Goal: Transaction & Acquisition: Book appointment/travel/reservation

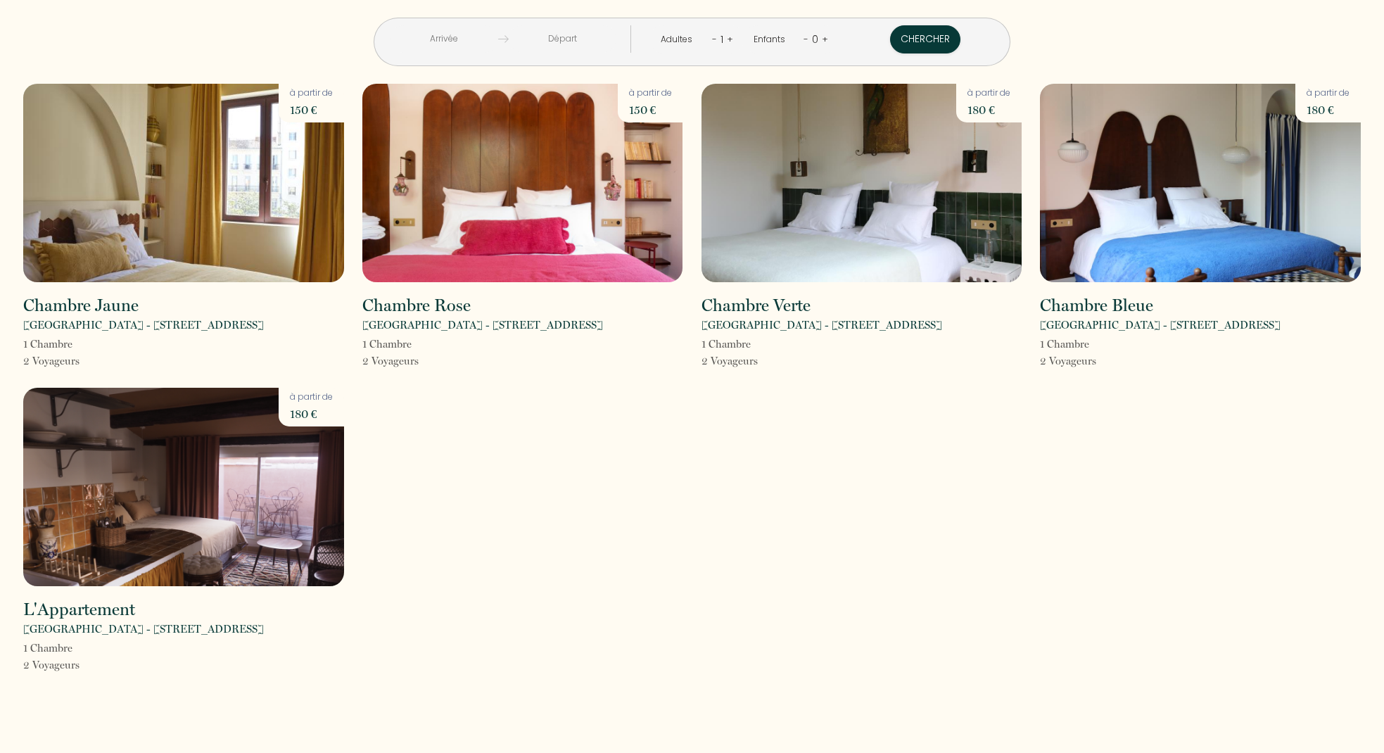
click at [213, 210] on img at bounding box center [183, 183] width 321 height 198
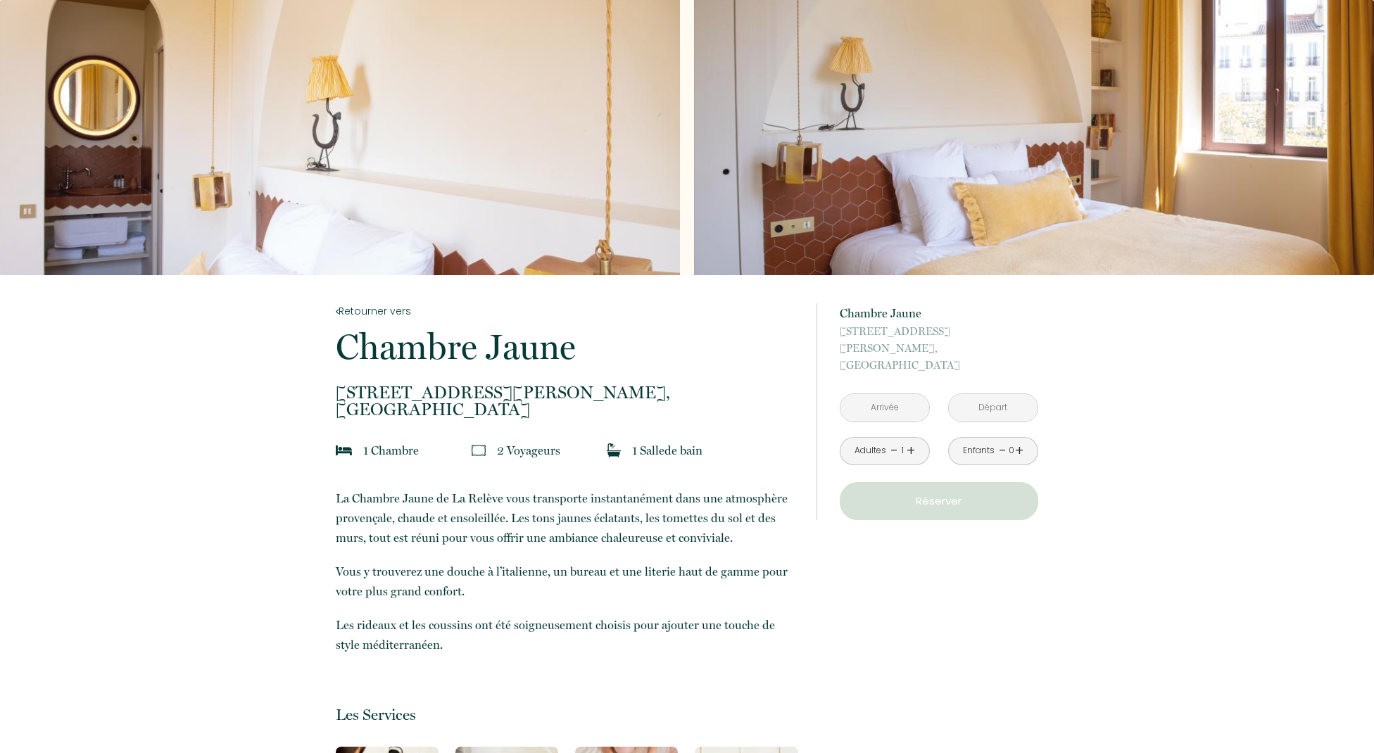
click at [894, 394] on input "text" at bounding box center [884, 407] width 89 height 27
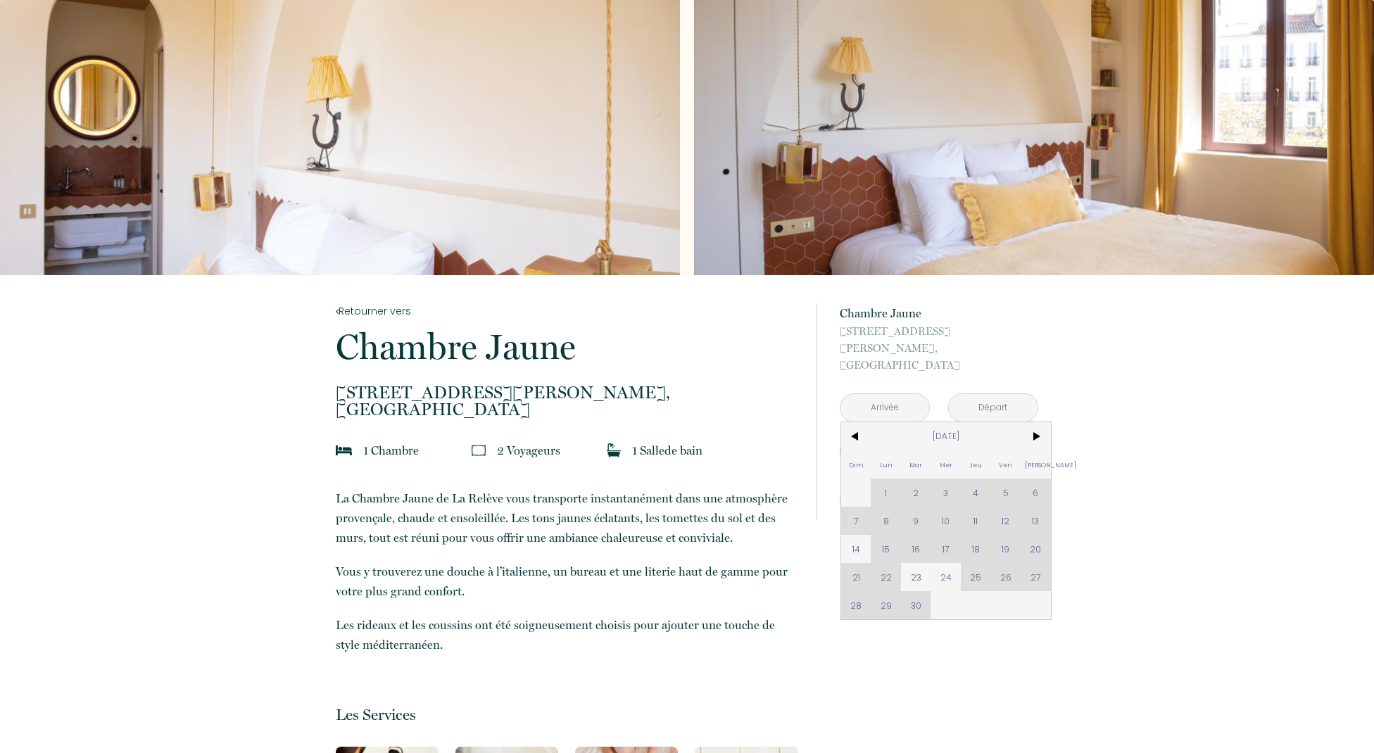
click at [1030, 561] on div "Dim Lun Mar Mer Jeu Ven Sam 1 2 3 4 5 6 7 8 9 10 11 12 13 14 15 16 17 18 19 20 …" at bounding box center [946, 520] width 210 height 197
click at [1032, 561] on div "Dim Lun Mar Mer Jeu Ven Sam 1 2 3 4 5 6 7 8 9 10 11 12 13 14 15 16 17 18 19 20 …" at bounding box center [946, 520] width 210 height 197
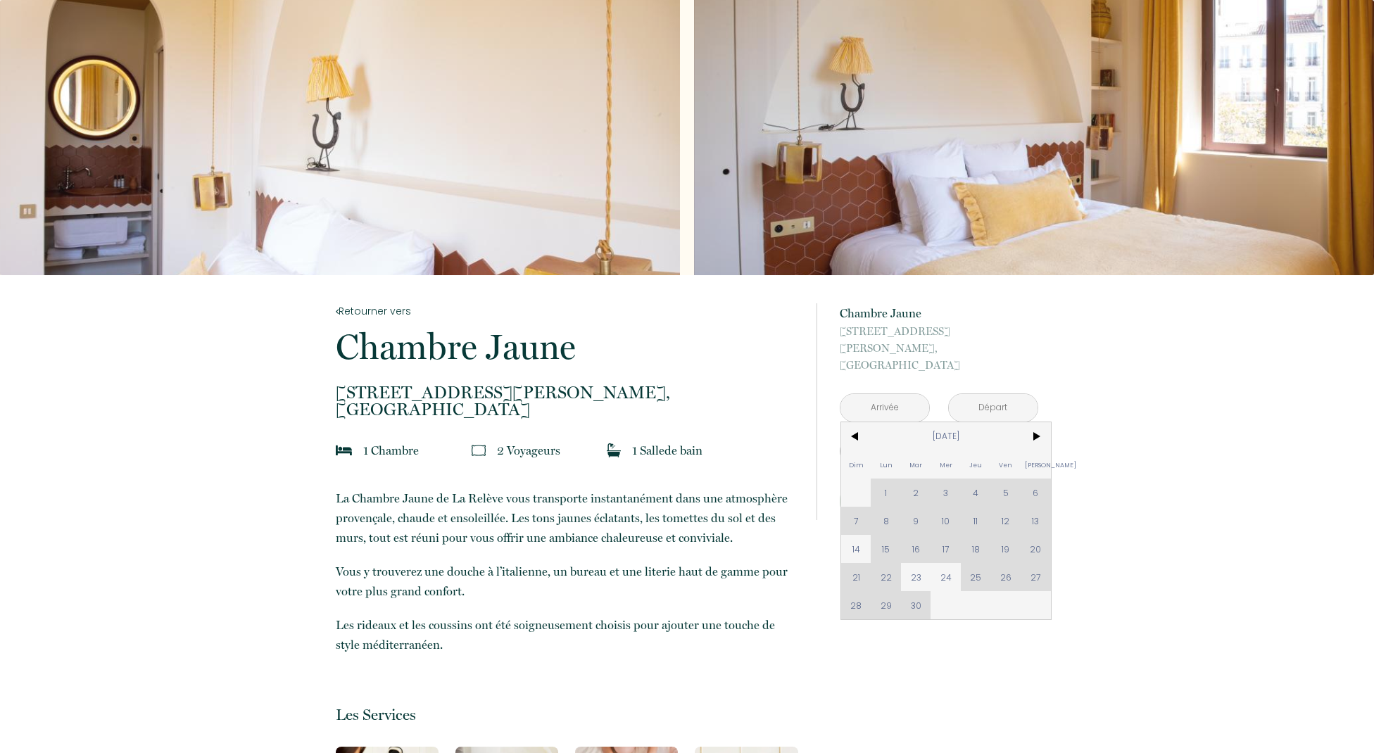
click at [1032, 561] on div "Dim Lun Mar Mer Jeu Ven Sam 1 2 3 4 5 6 7 8 9 10 11 12 13 14 15 16 17 18 19 20 …" at bounding box center [946, 520] width 210 height 197
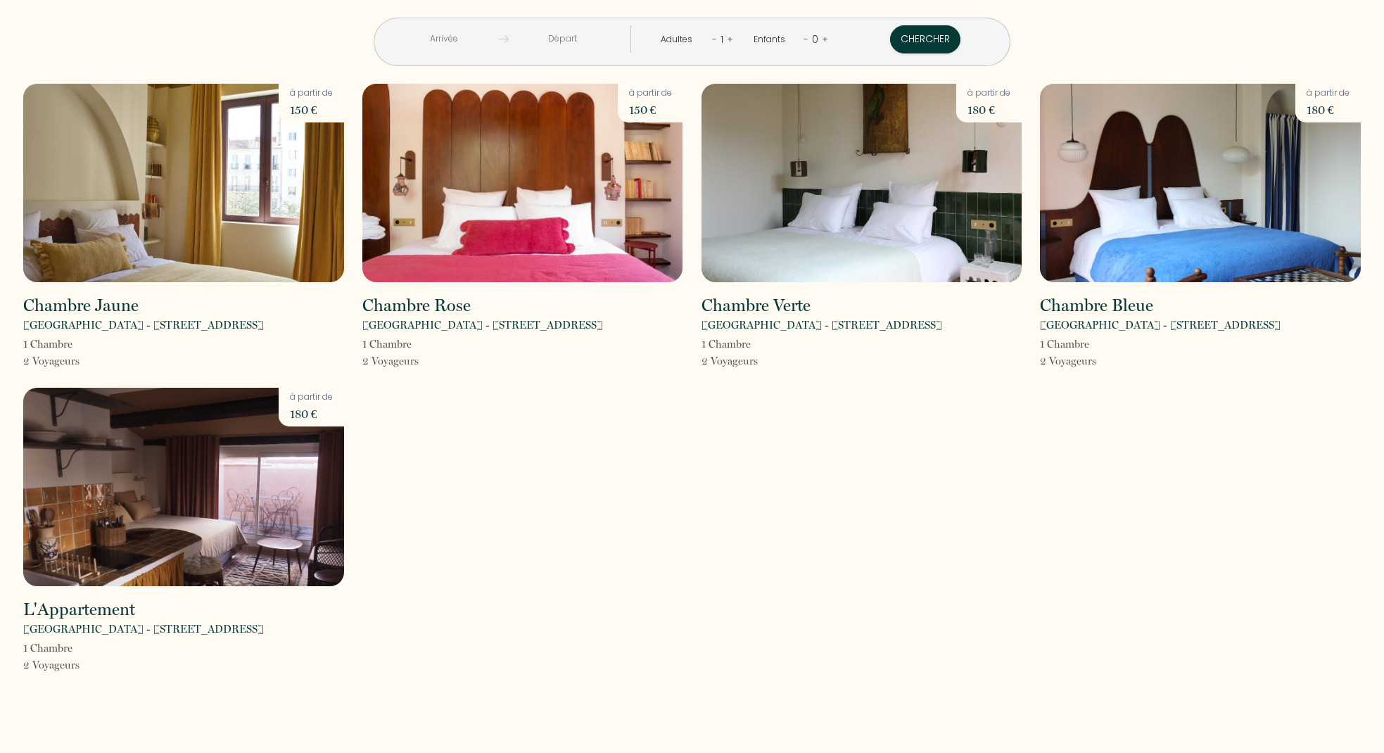
click at [496, 188] on img at bounding box center [522, 183] width 321 height 198
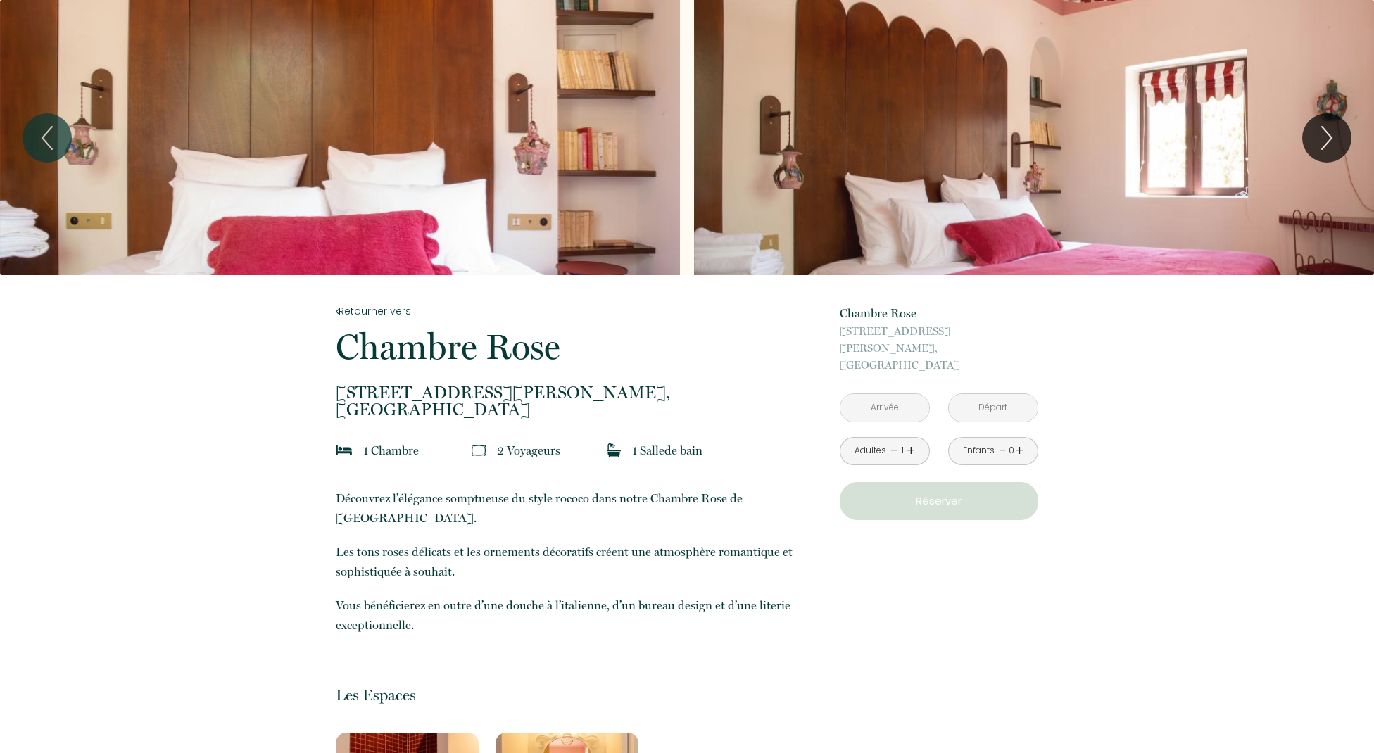
click at [885, 394] on input "text" at bounding box center [884, 407] width 89 height 27
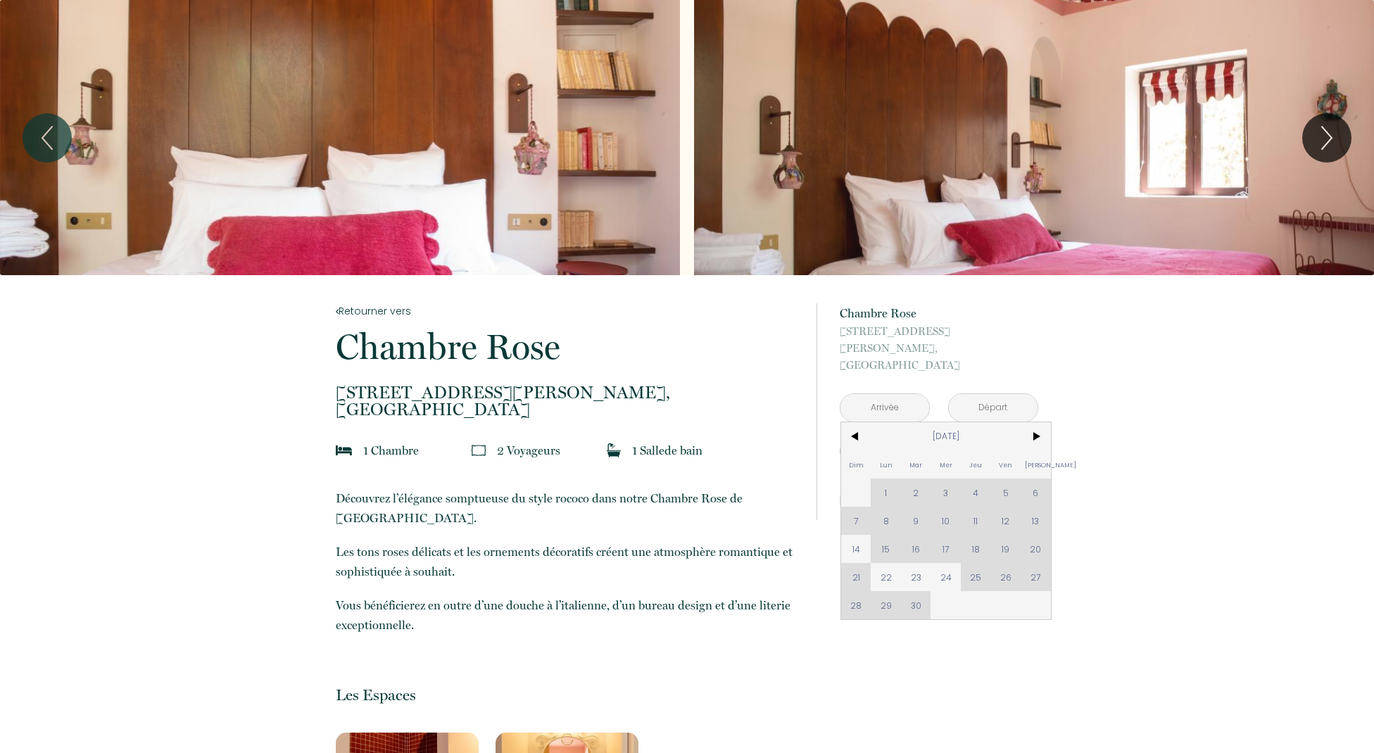
click at [1015, 560] on div "Dim Lun Mar Mer Jeu Ven Sam 1 2 3 4 5 6 7 8 9 10 11 12 13 14 15 16 17 18 19 20 …" at bounding box center [946, 520] width 210 height 197
click at [1032, 561] on div "Dim Lun Mar Mer Jeu Ven Sam 1 2 3 4 5 6 7 8 9 10 11 12 13 14 15 16 17 18 19 20 …" at bounding box center [946, 520] width 210 height 197
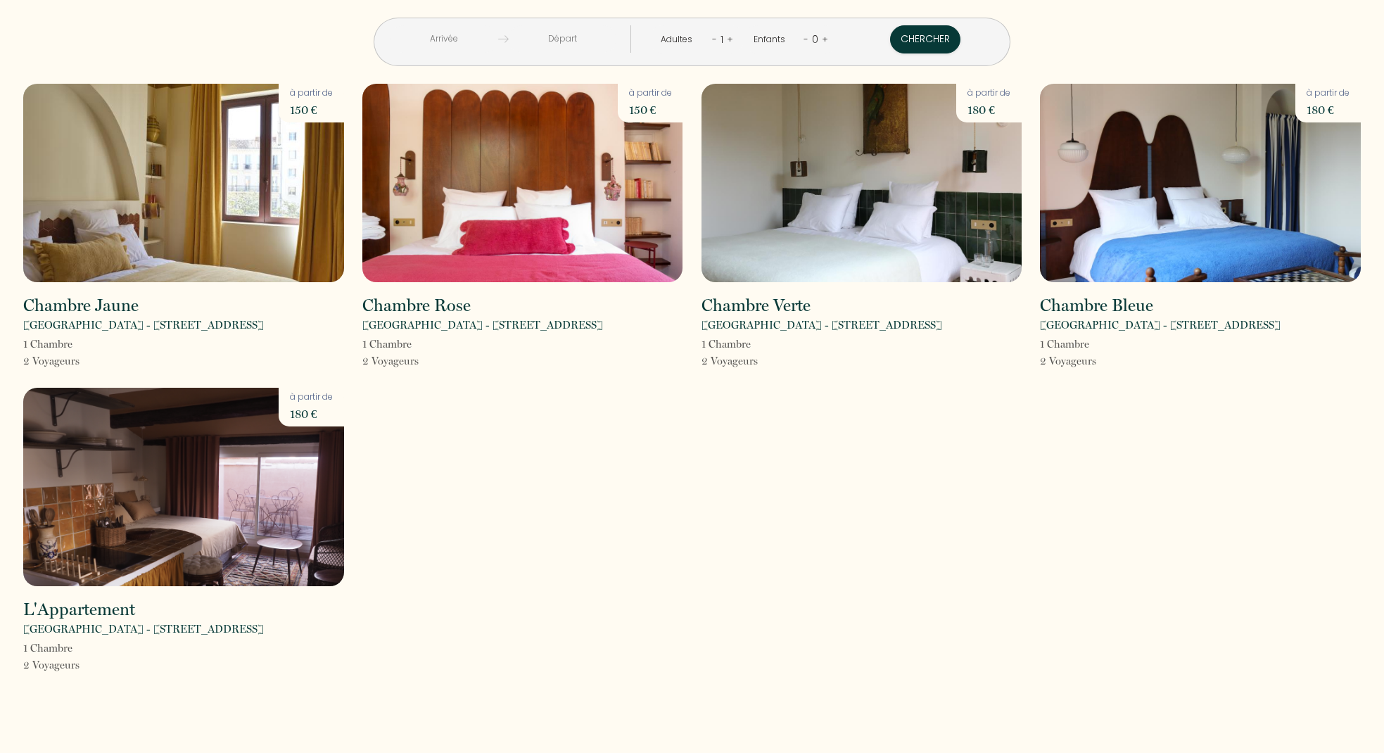
click at [827, 200] on img at bounding box center [862, 183] width 321 height 198
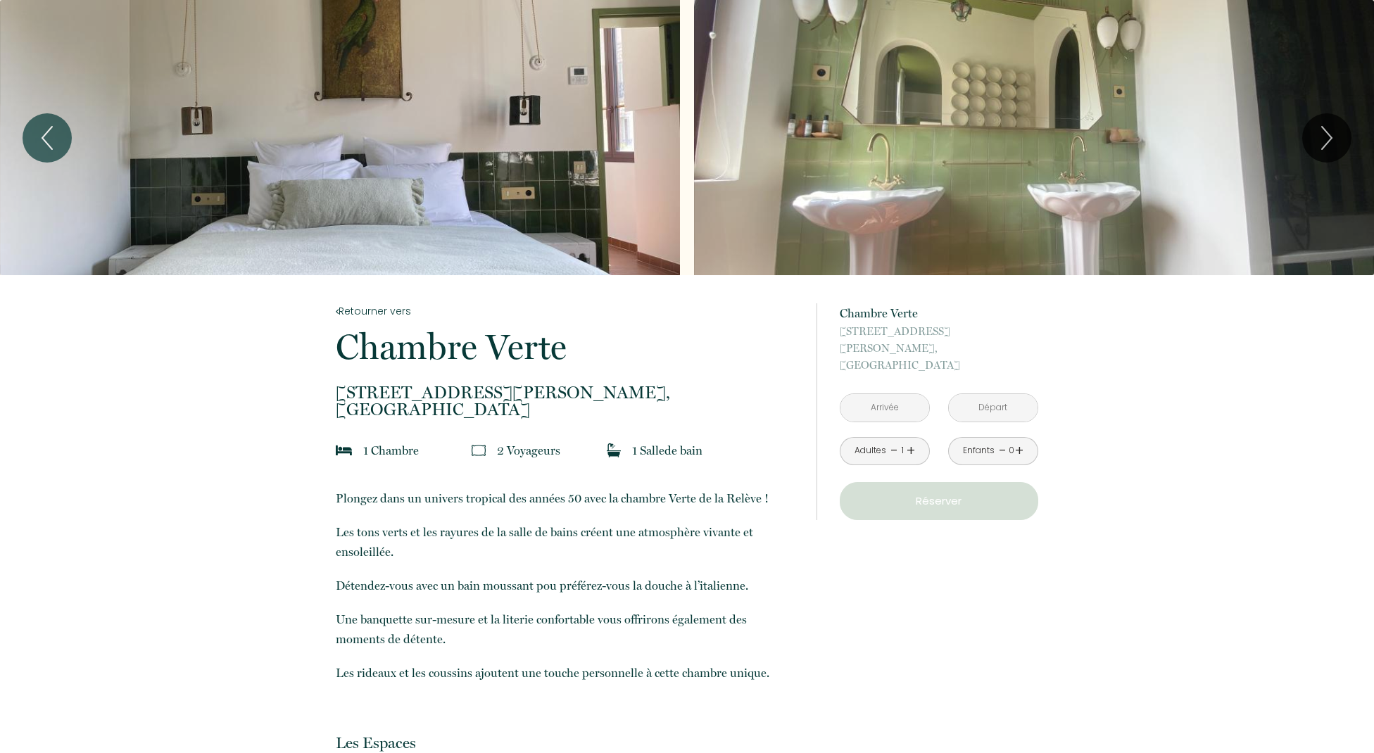
click at [918, 493] on p "Réserver" at bounding box center [938, 501] width 189 height 17
click at [887, 394] on input "text" at bounding box center [884, 407] width 89 height 27
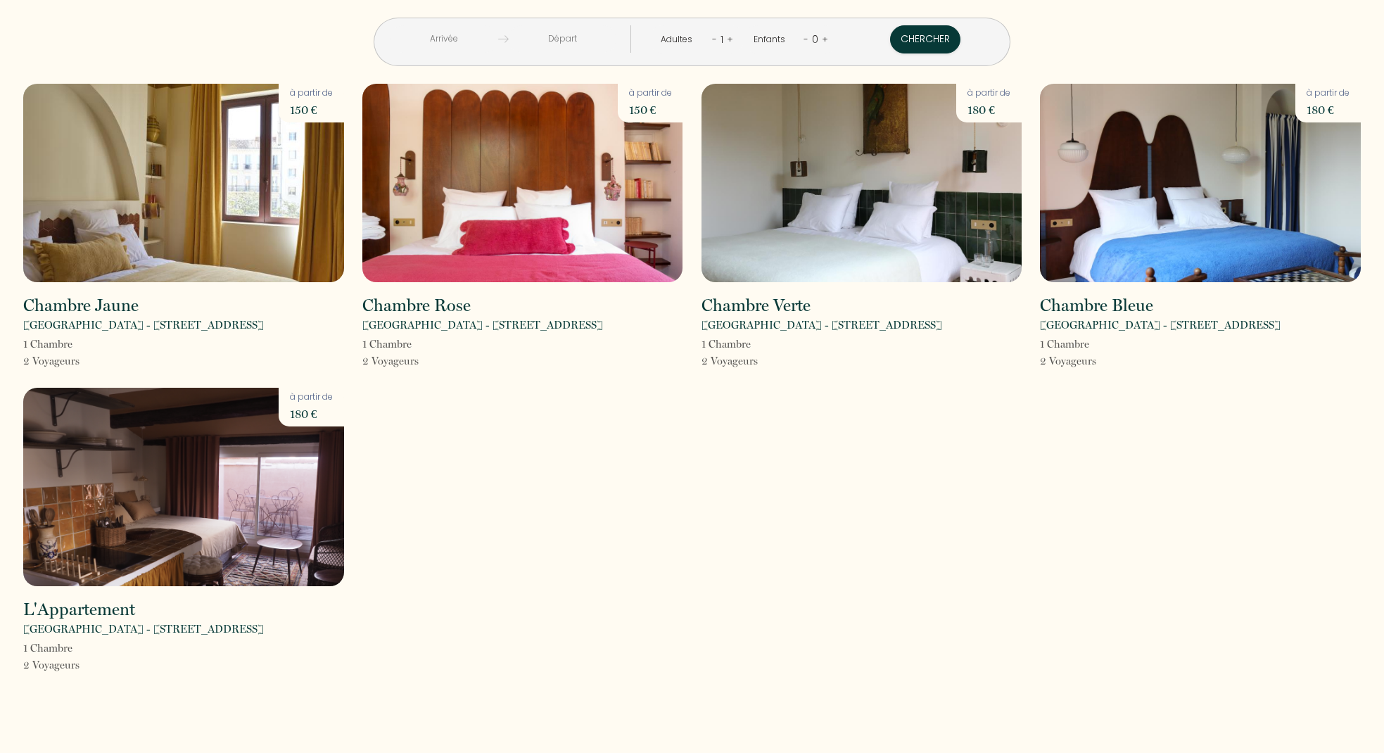
click at [1132, 201] on img at bounding box center [1200, 183] width 321 height 198
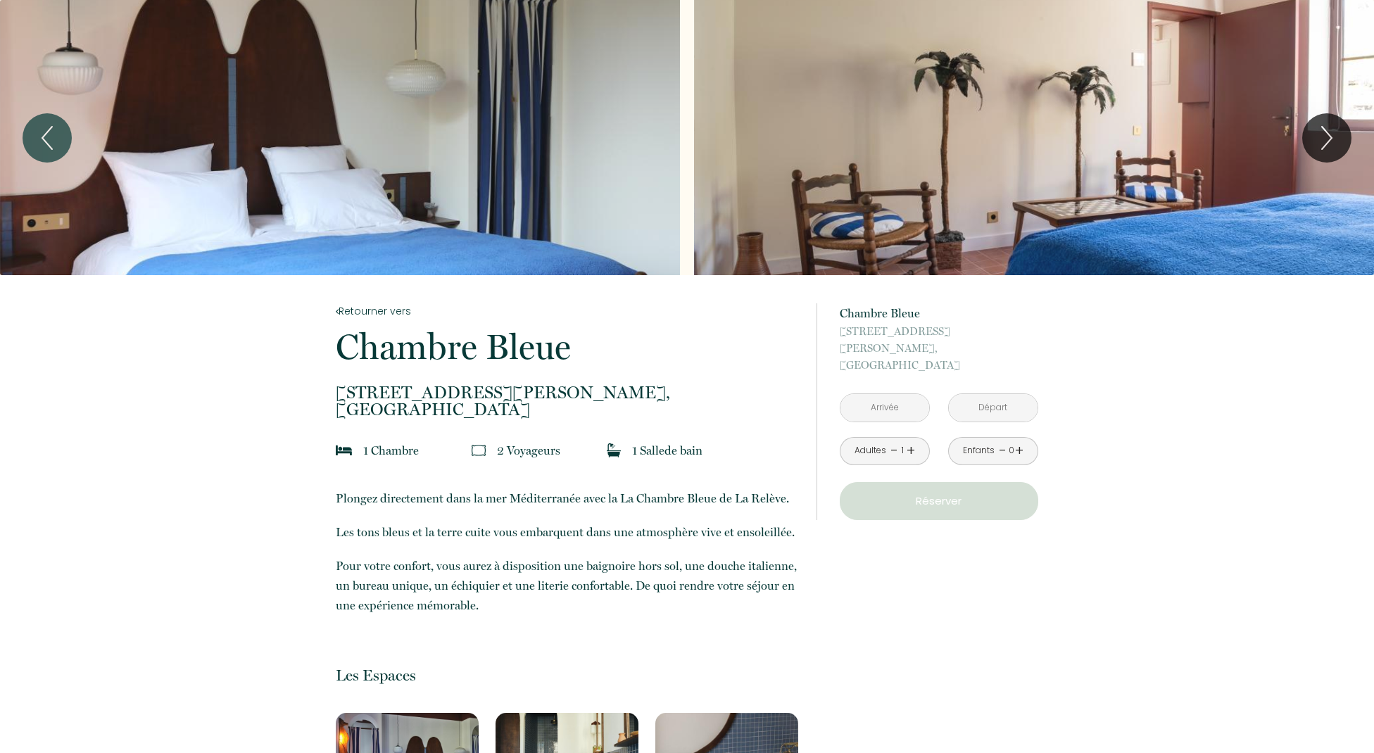
click at [889, 394] on input "text" at bounding box center [884, 407] width 89 height 27
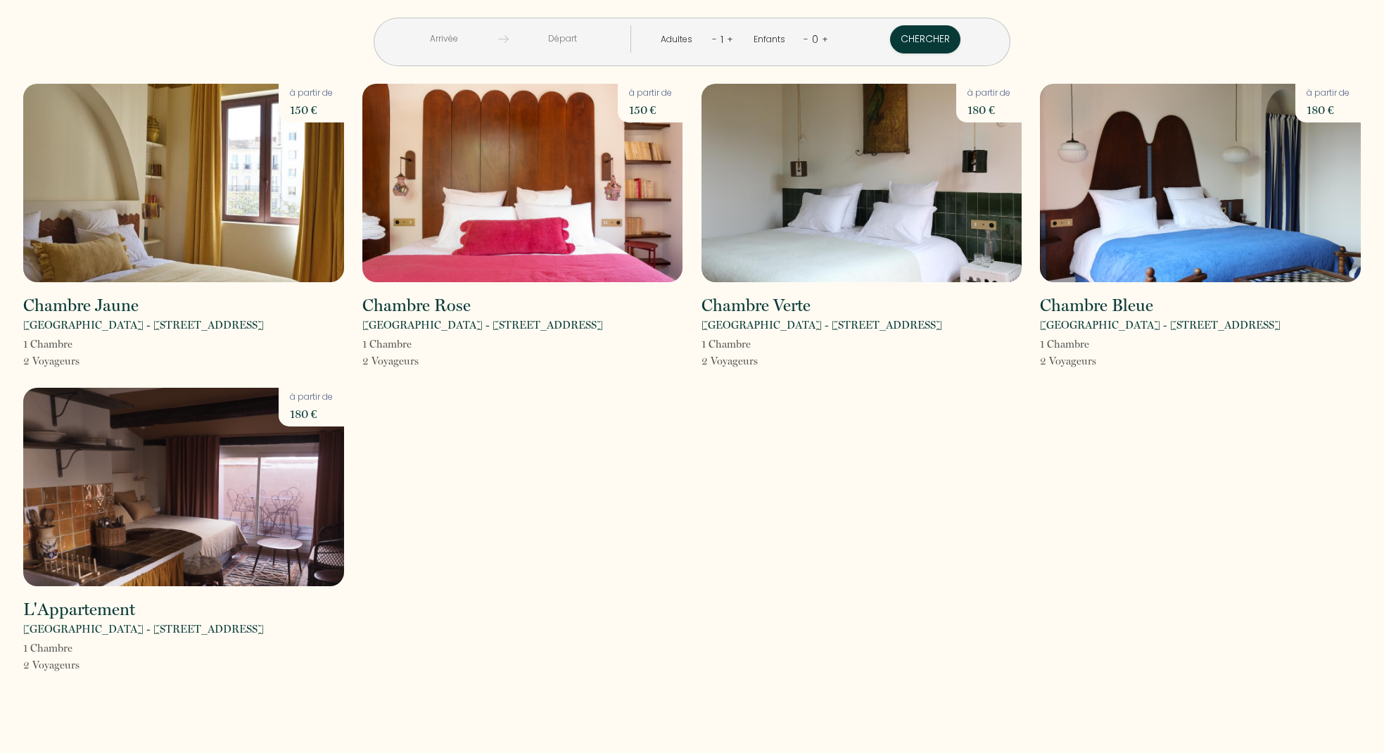
click at [168, 456] on img at bounding box center [183, 487] width 321 height 198
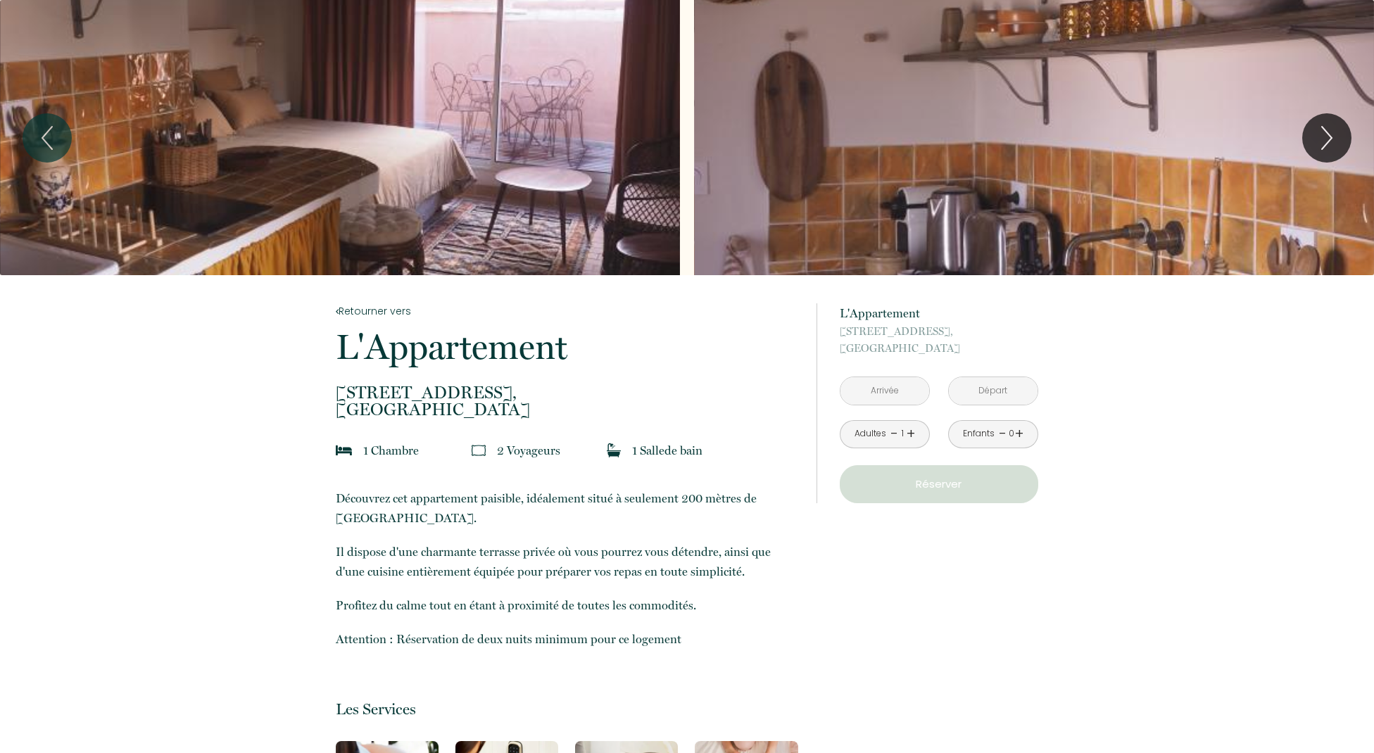
click at [893, 391] on input "text" at bounding box center [884, 390] width 89 height 27
